Goal: Task Accomplishment & Management: Manage account settings

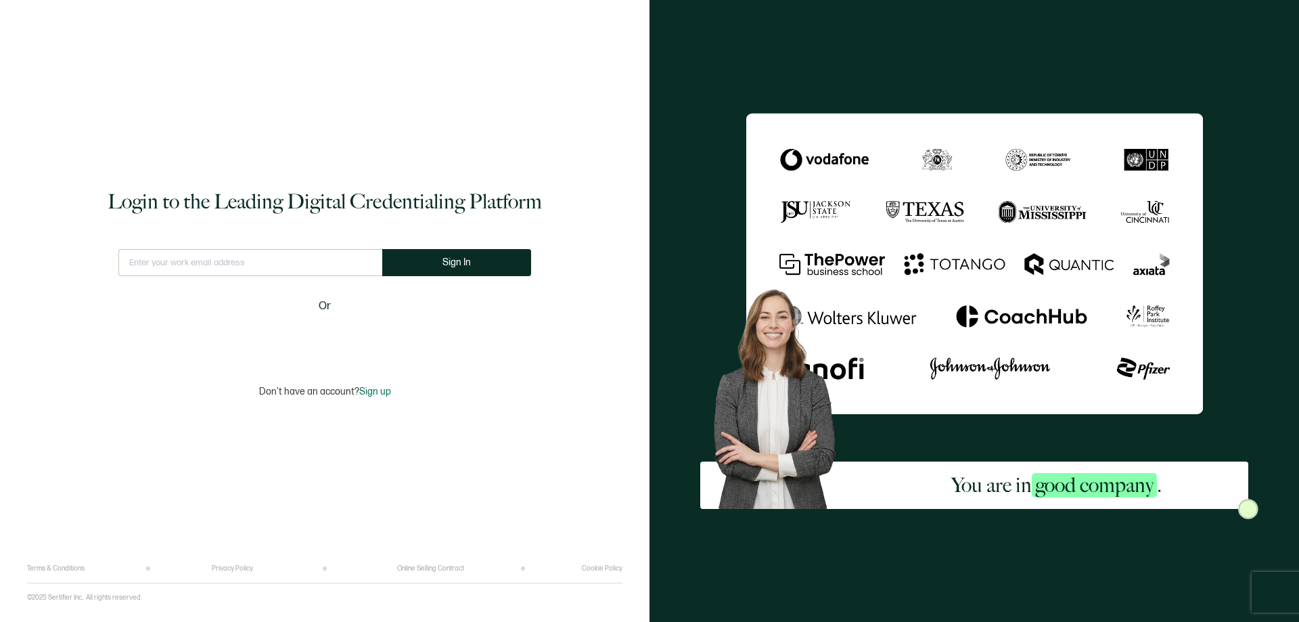
click at [254, 265] on input "text" at bounding box center [250, 262] width 264 height 27
click at [227, 262] on input "text" at bounding box center [250, 262] width 264 height 27
type input "c"
click at [201, 265] on input "text" at bounding box center [250, 262] width 264 height 27
click at [238, 263] on input "[EMAIL_ADDRESS][DOMAIN_NAME]" at bounding box center [251, 262] width 274 height 27
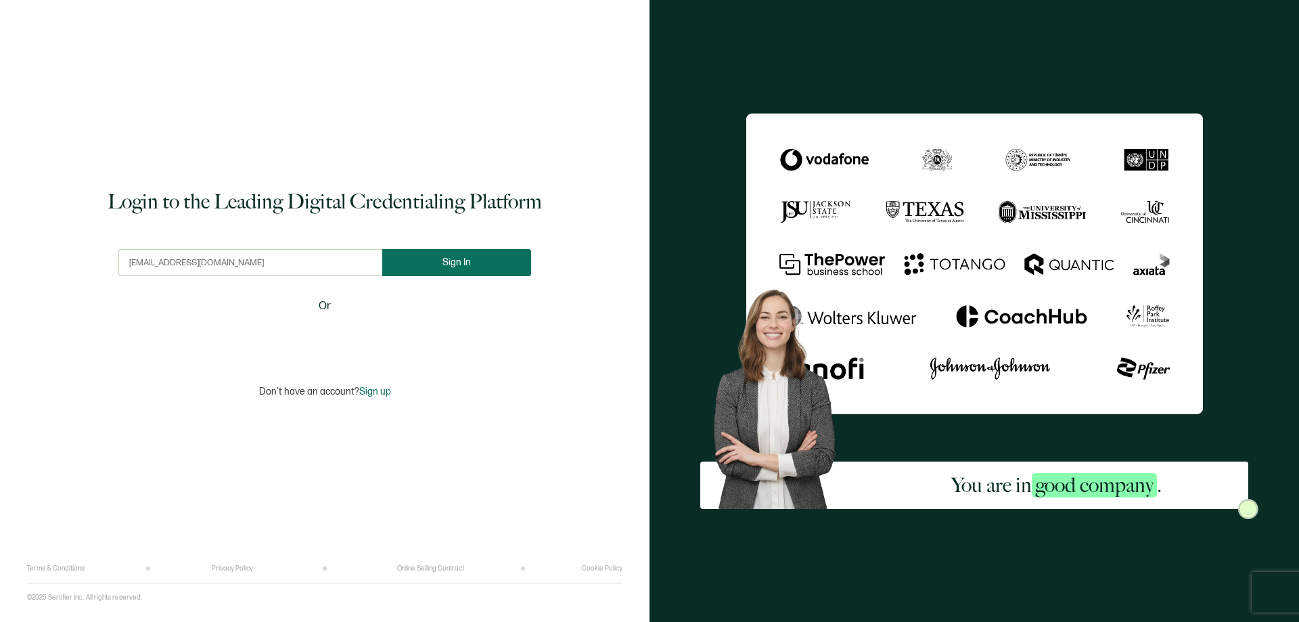
type input "[EMAIL_ADDRESS][DOMAIN_NAME]"
click at [470, 258] on button "Sign In" at bounding box center [462, 262] width 149 height 27
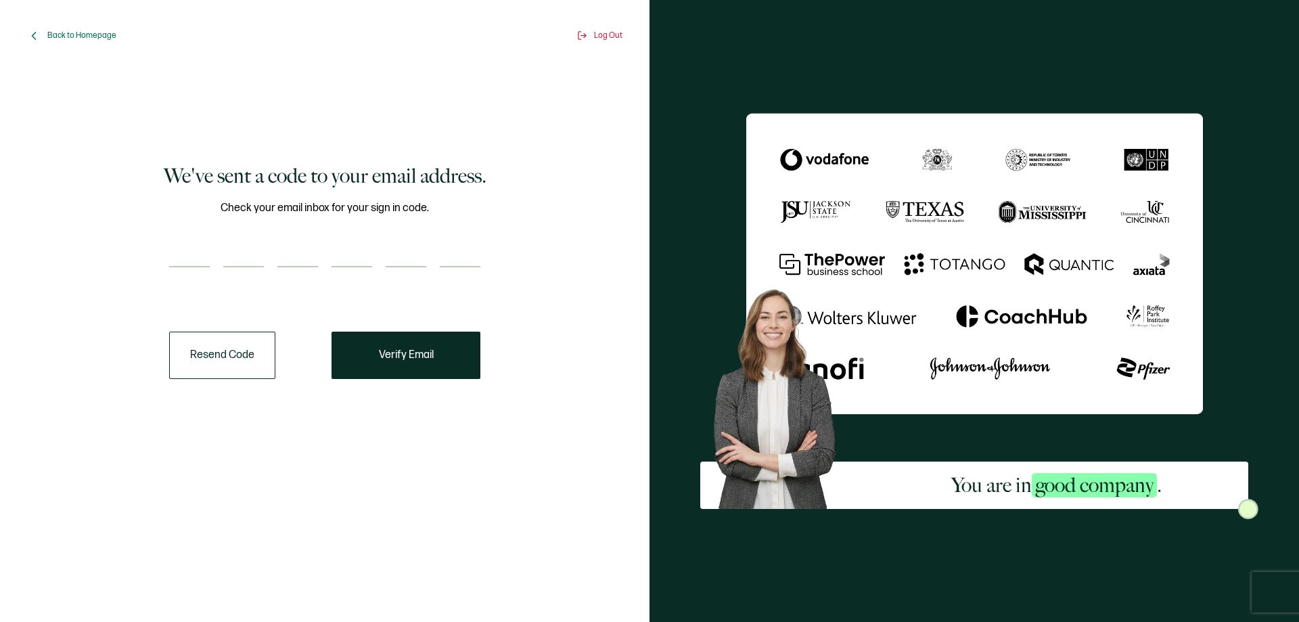
click at [201, 242] on input "number" at bounding box center [189, 253] width 41 height 27
type input "3"
type input "5"
type input "0"
type input "7"
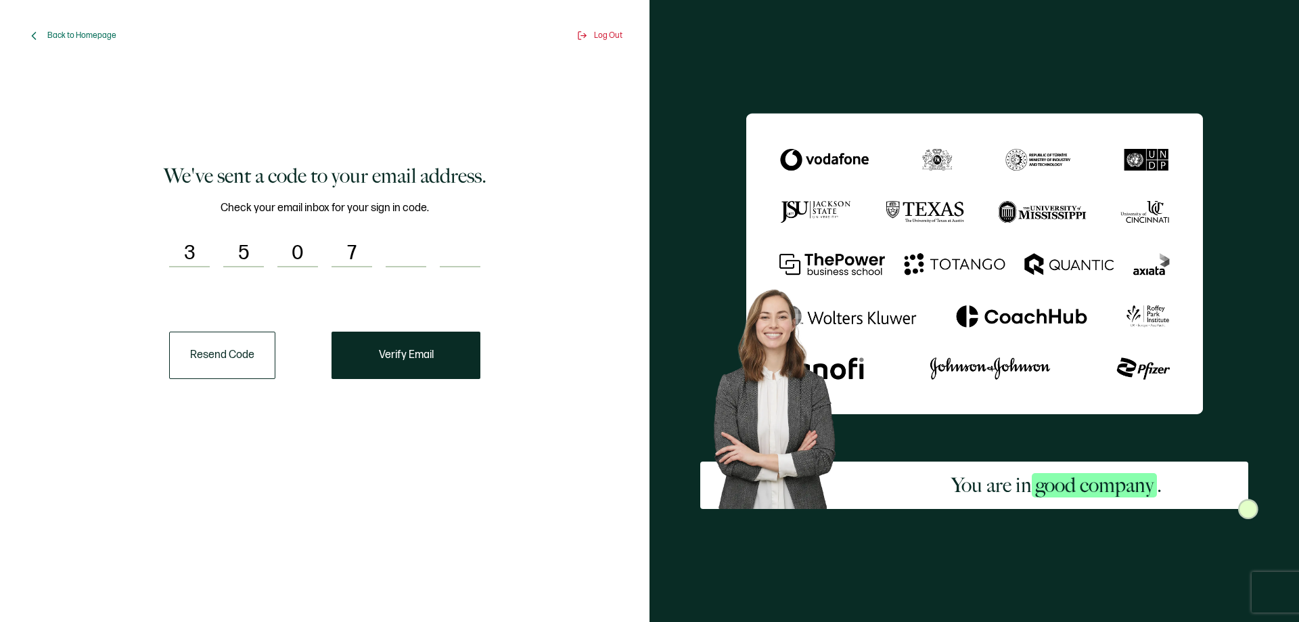
type input "5"
type input "0"
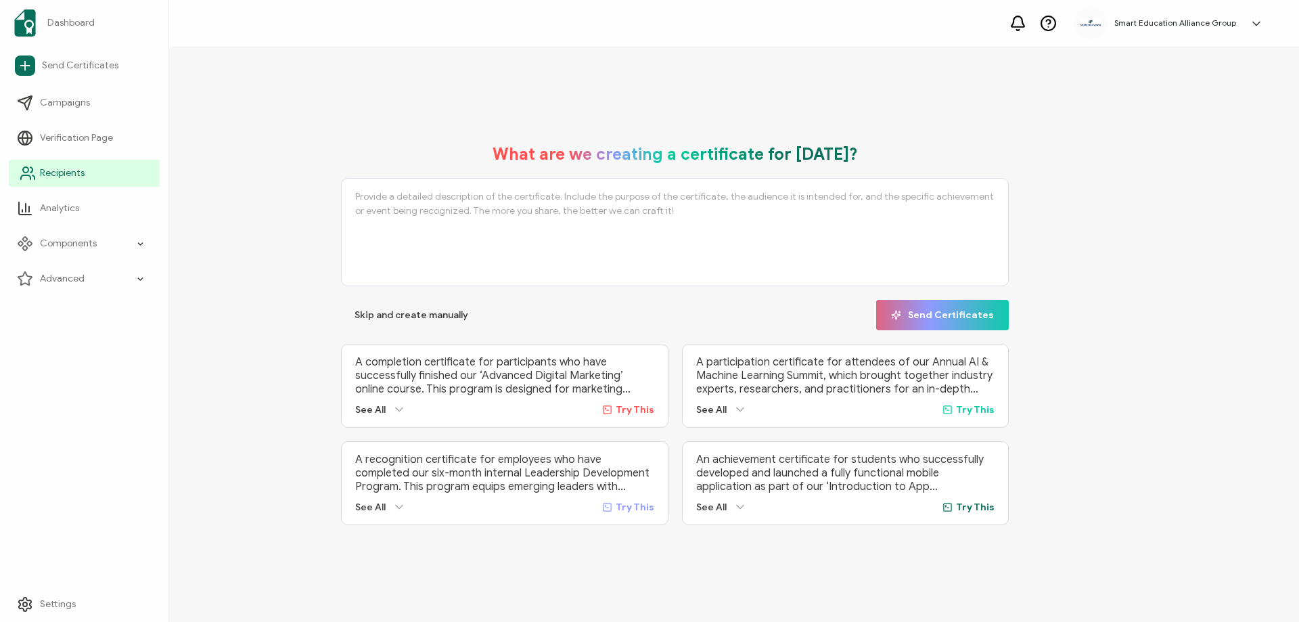
click at [51, 176] on span "Recipients" at bounding box center [62, 173] width 45 height 14
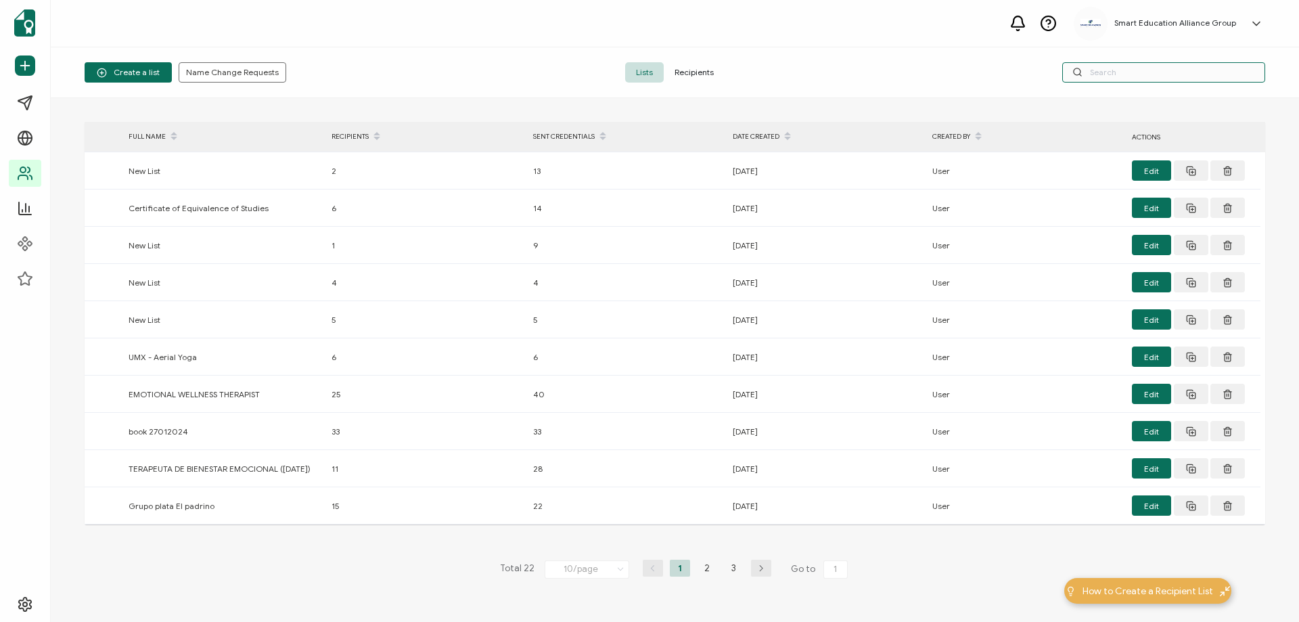
click at [1089, 73] on input "text" at bounding box center [1163, 72] width 203 height 20
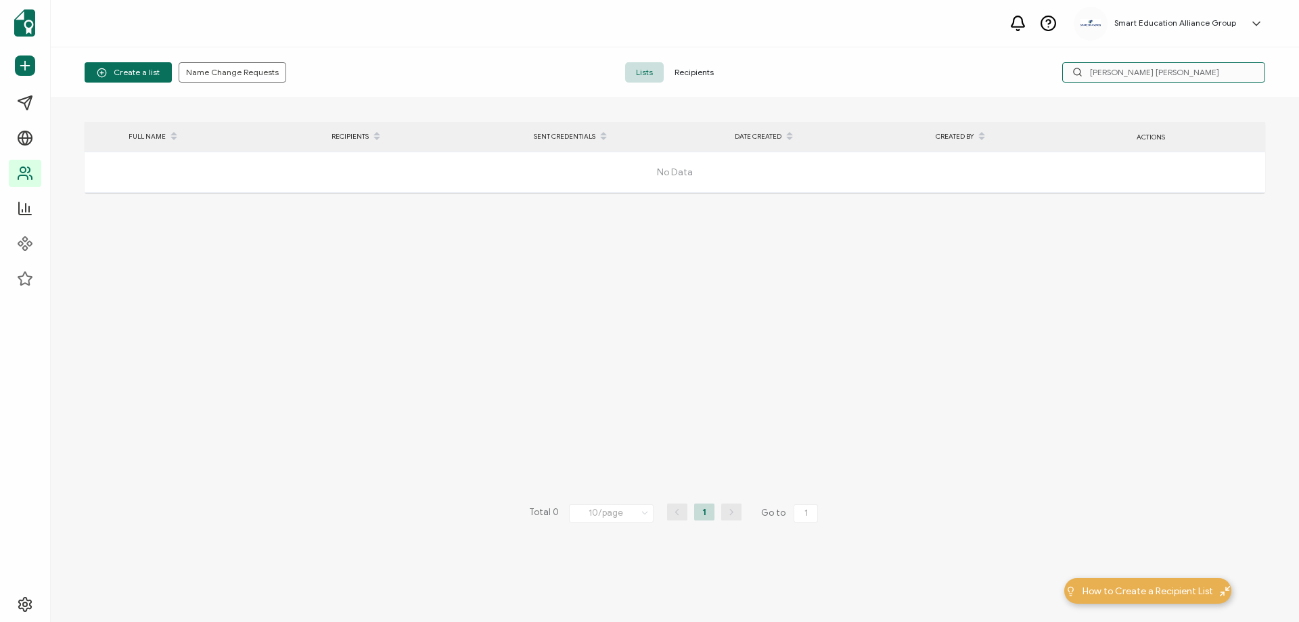
click at [1181, 72] on input "[PERSON_NAME] [PERSON_NAME]" at bounding box center [1163, 72] width 203 height 20
type input "[PERSON_NAME]"
click at [698, 74] on span "Recipients" at bounding box center [694, 72] width 61 height 20
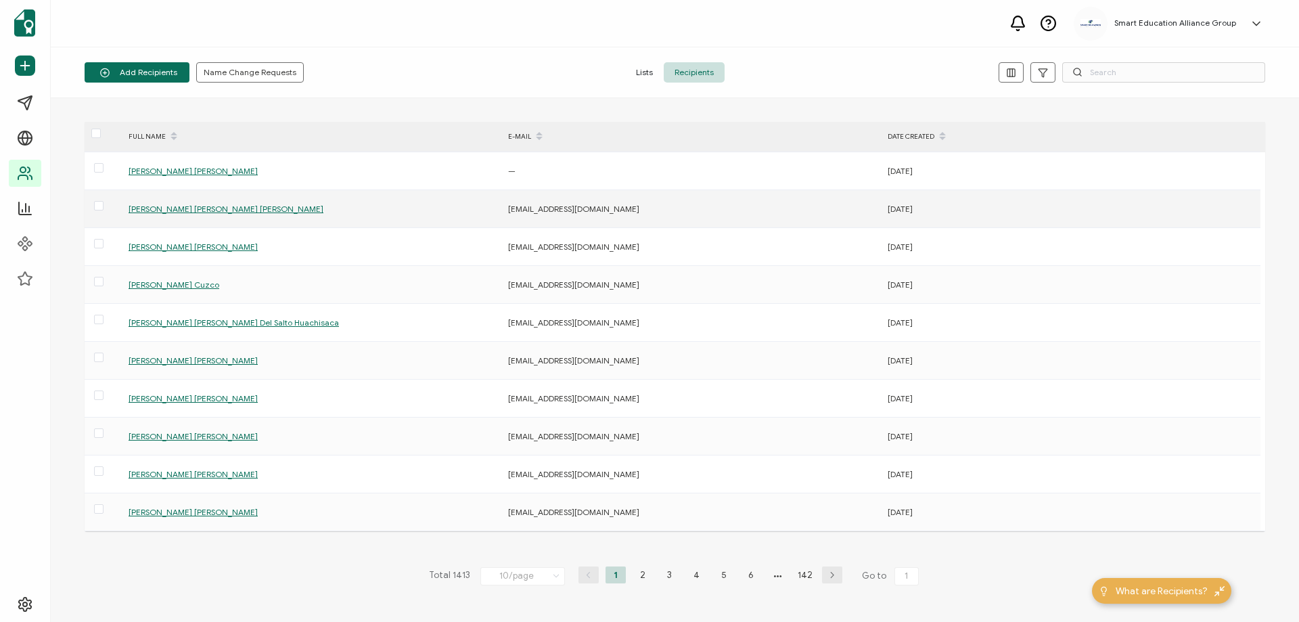
click at [170, 210] on span "[PERSON_NAME] [PERSON_NAME] [PERSON_NAME]" at bounding box center [226, 209] width 195 height 10
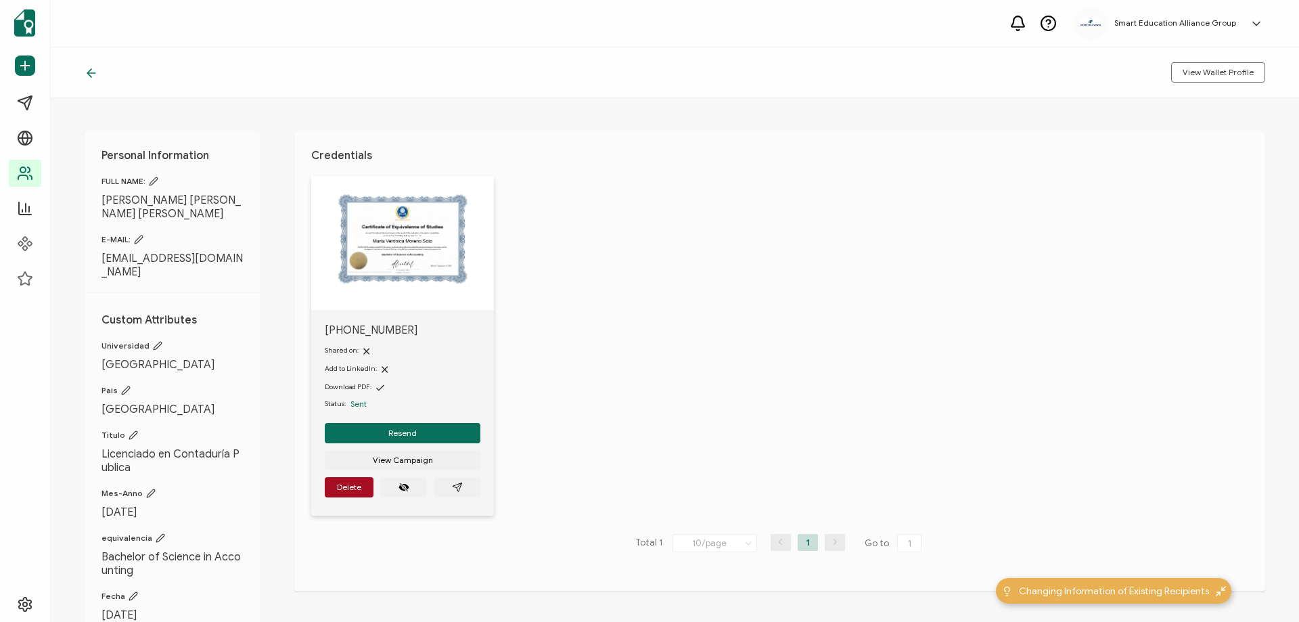
click at [406, 247] on img at bounding box center [403, 239] width 134 height 95
click at [454, 482] on span "button" at bounding box center [457, 487] width 11 height 11
click at [89, 74] on icon at bounding box center [89, 73] width 4 height 8
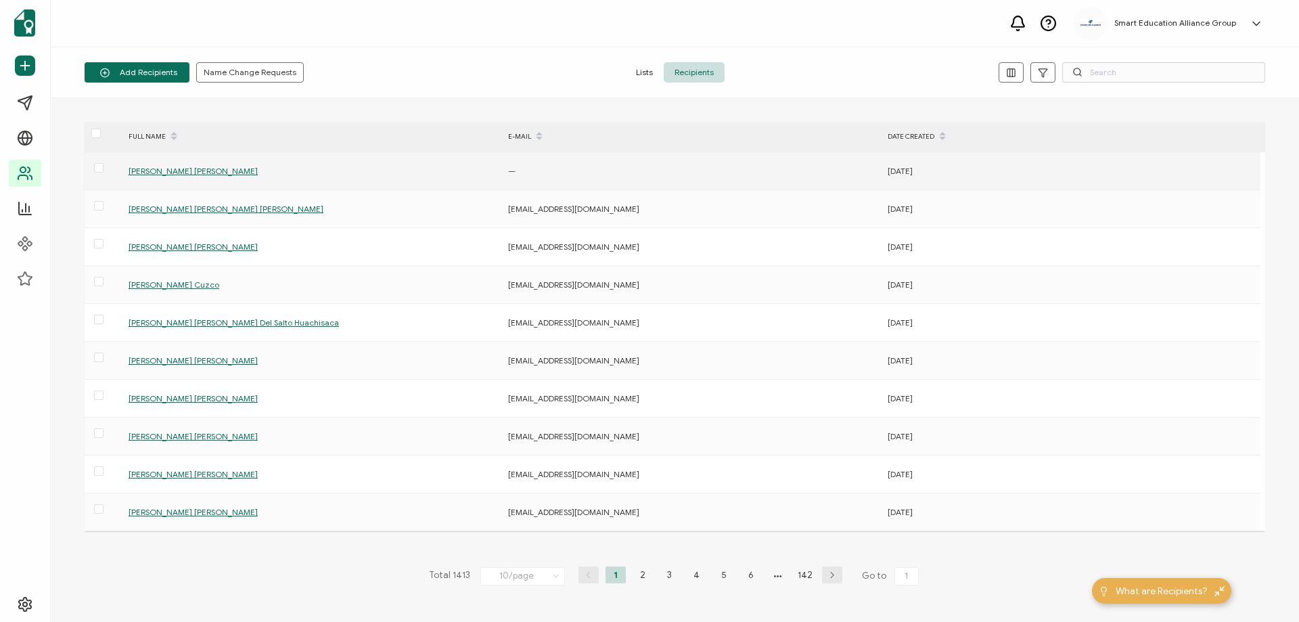
click at [189, 174] on span "[PERSON_NAME] [PERSON_NAME]" at bounding box center [193, 171] width 129 height 10
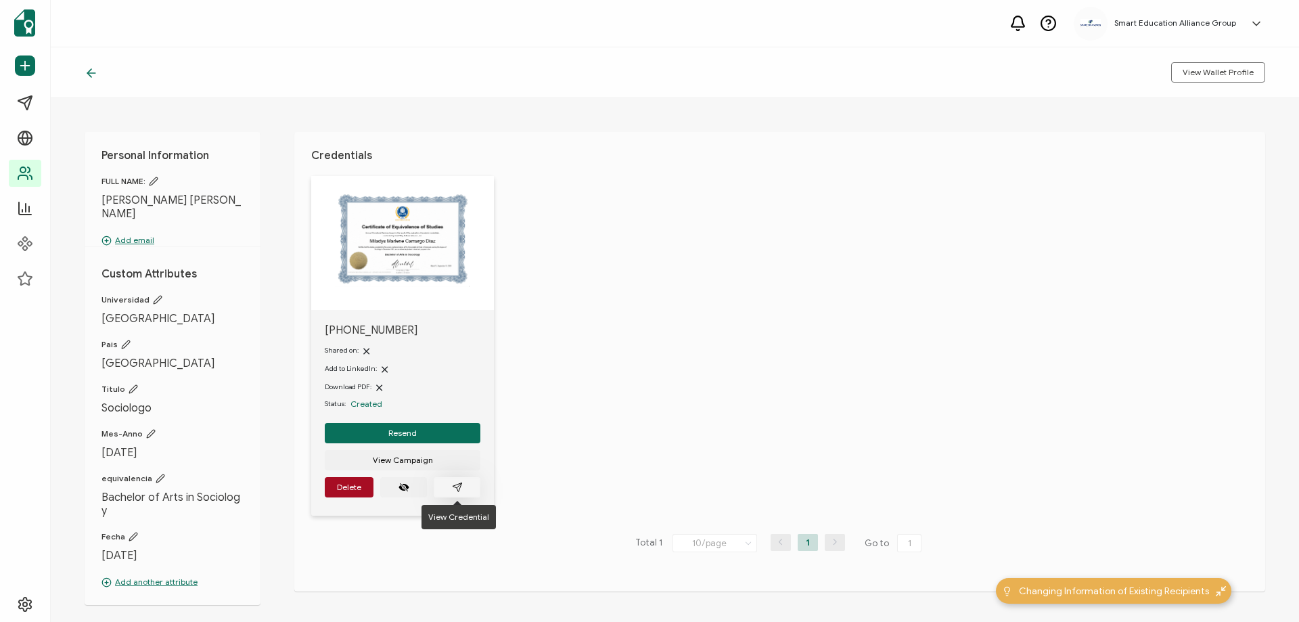
click at [457, 482] on icon "paper plane outline" at bounding box center [457, 487] width 11 height 11
